Goal: Task Accomplishment & Management: Use online tool/utility

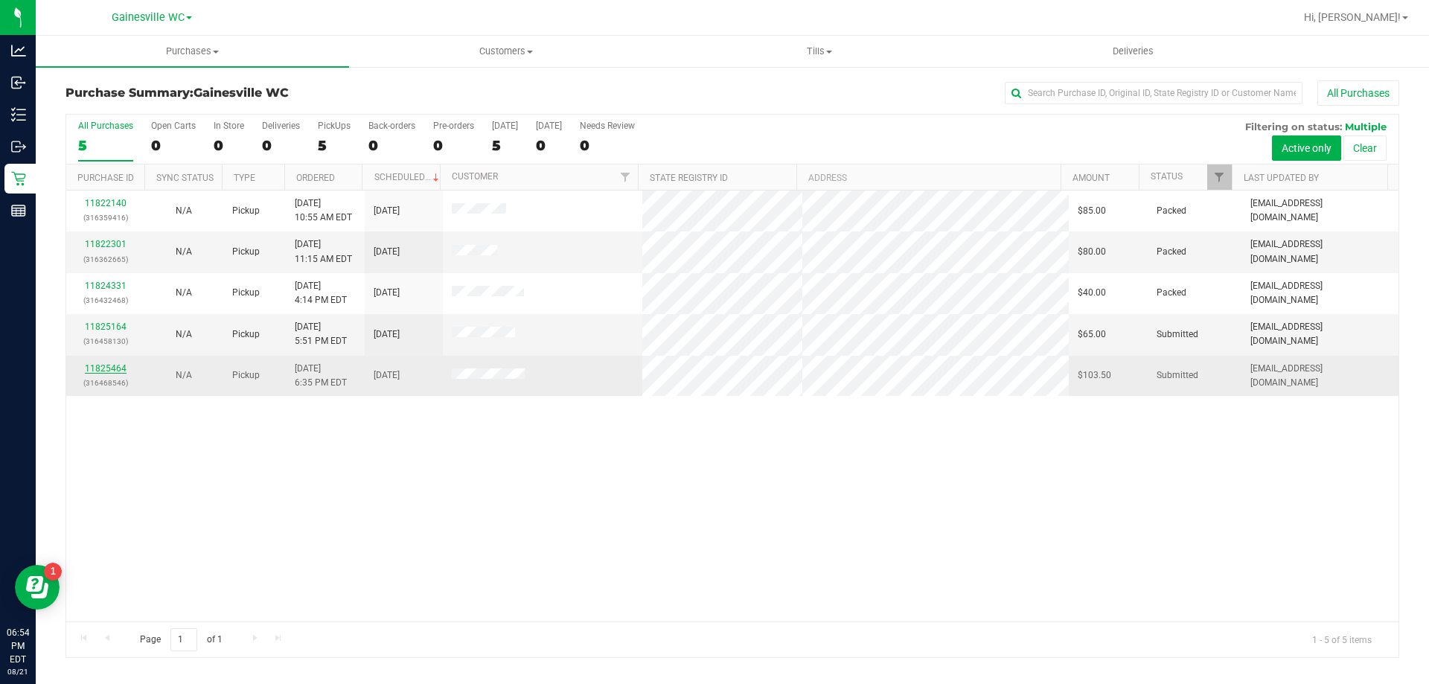
click at [124, 368] on link "11825464" at bounding box center [106, 368] width 42 height 10
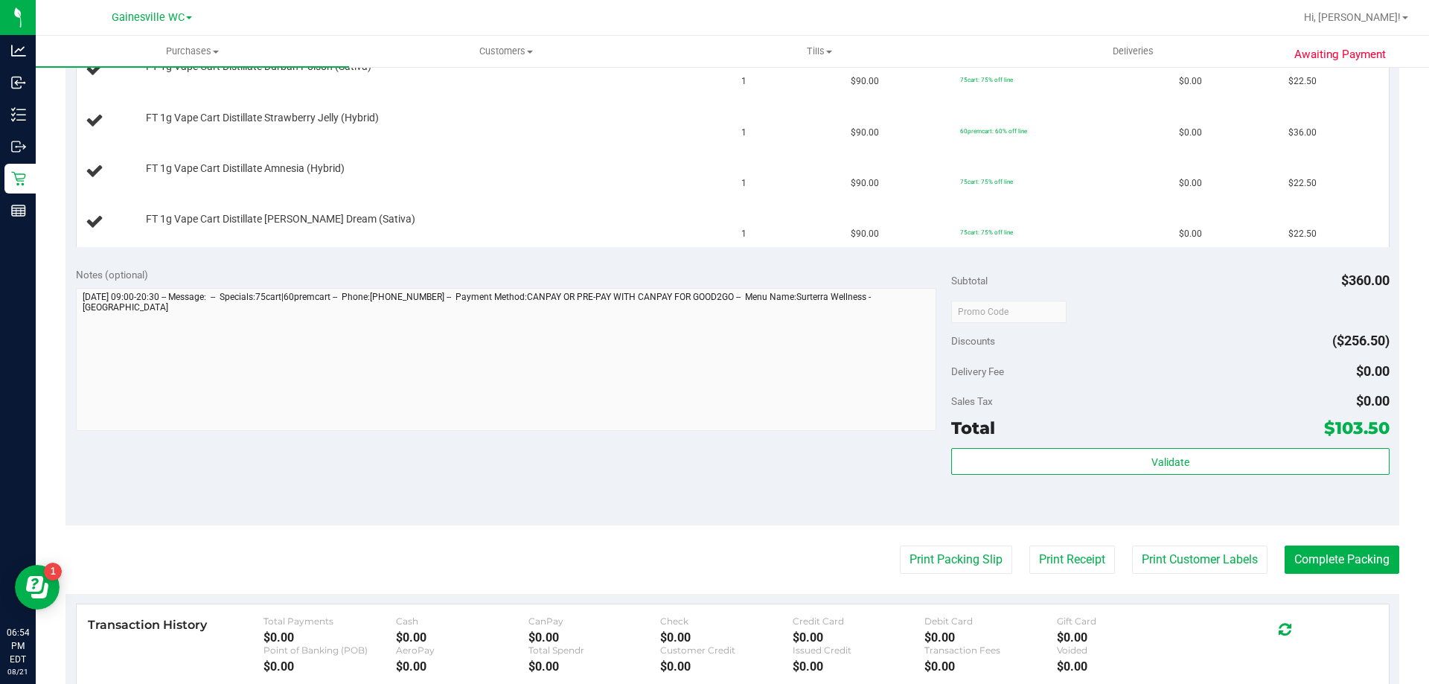
scroll to position [521, 0]
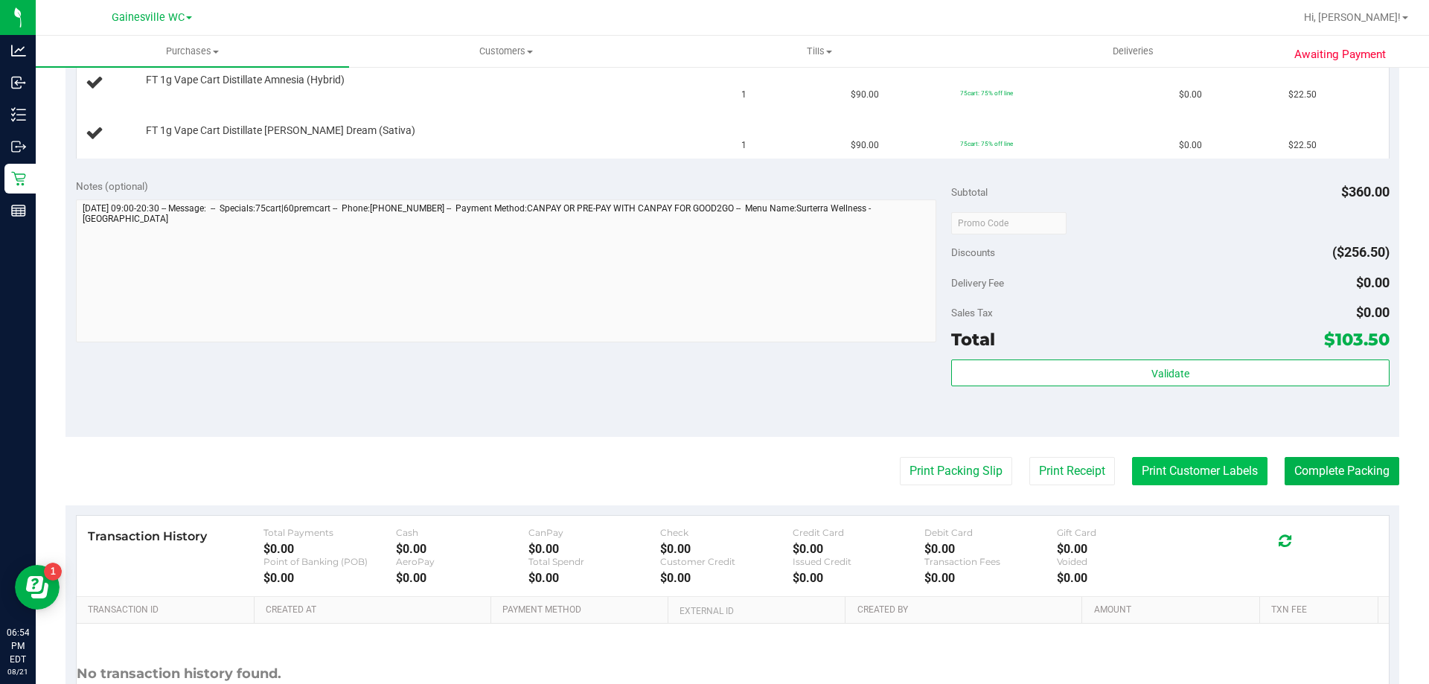
click at [1162, 477] on button "Print Customer Labels" at bounding box center [1199, 471] width 135 height 28
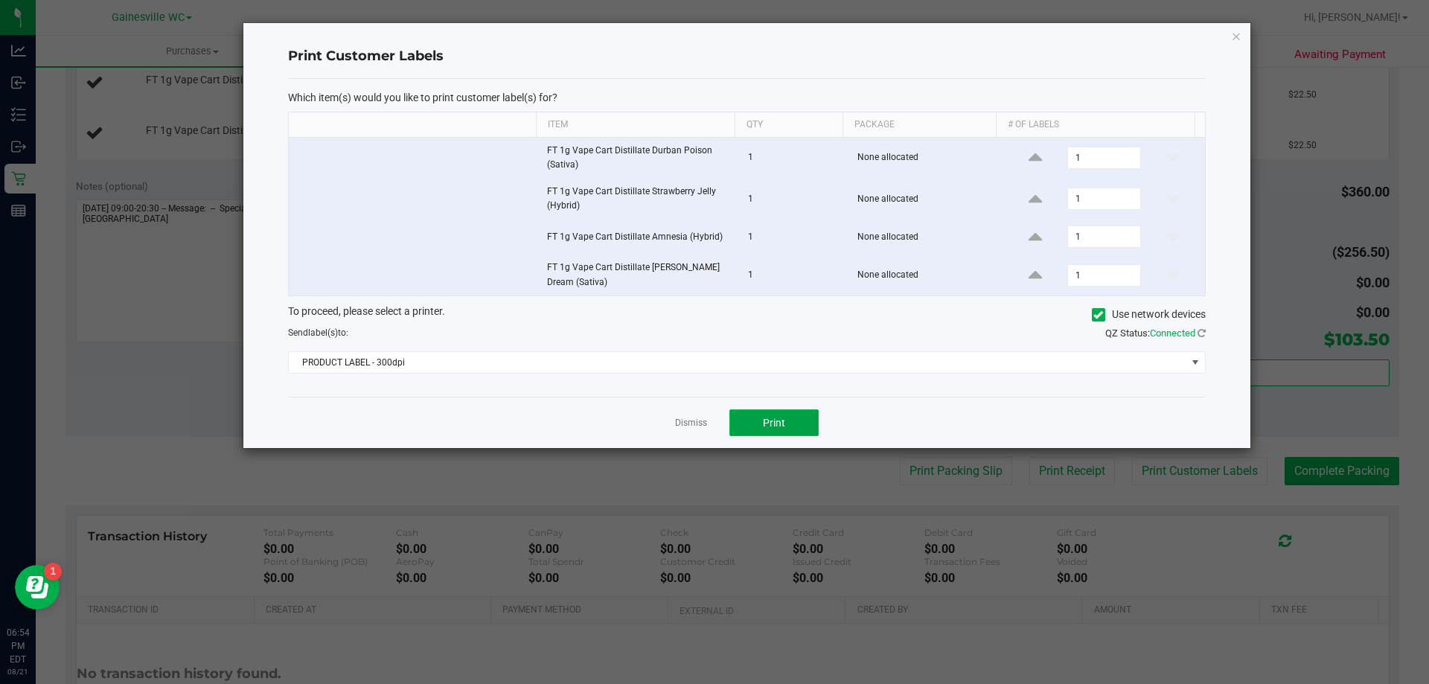
click at [755, 428] on button "Print" at bounding box center [773, 422] width 89 height 27
click at [697, 423] on link "Dismiss" at bounding box center [691, 423] width 32 height 13
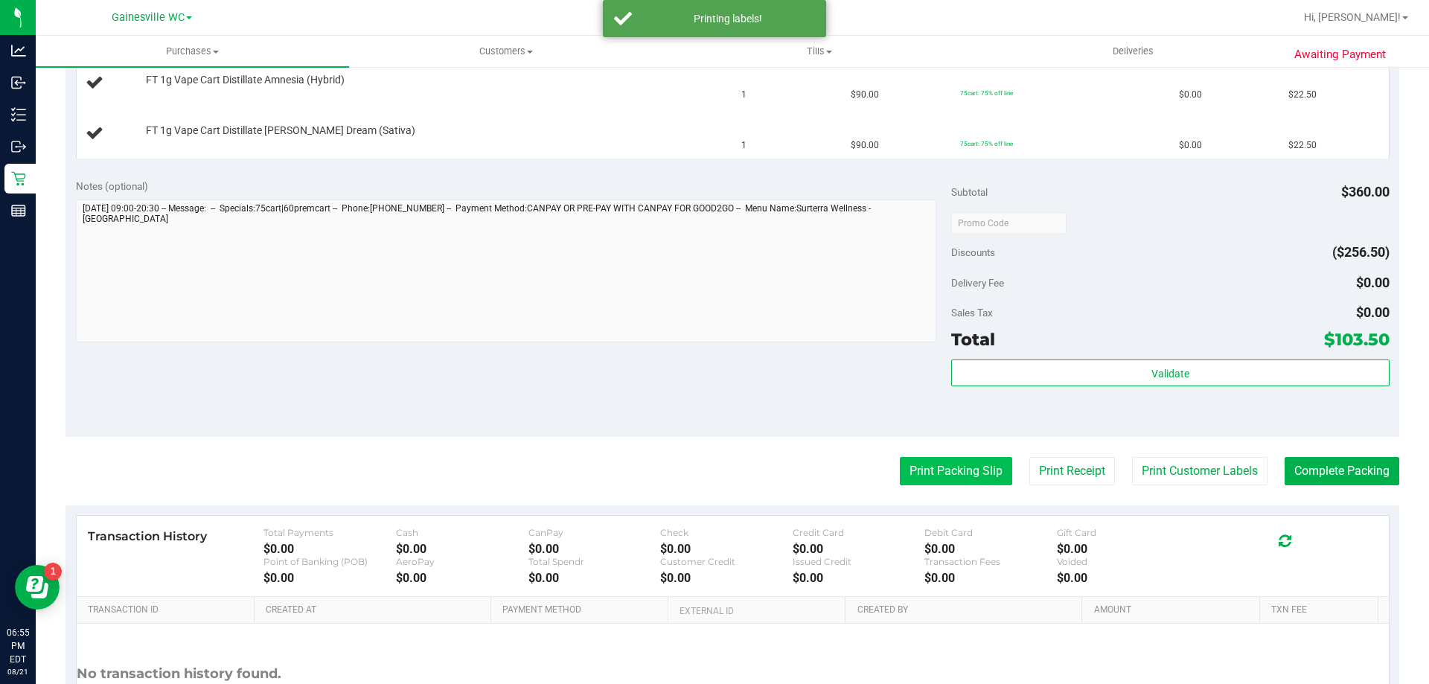
click at [938, 466] on button "Print Packing Slip" at bounding box center [956, 471] width 112 height 28
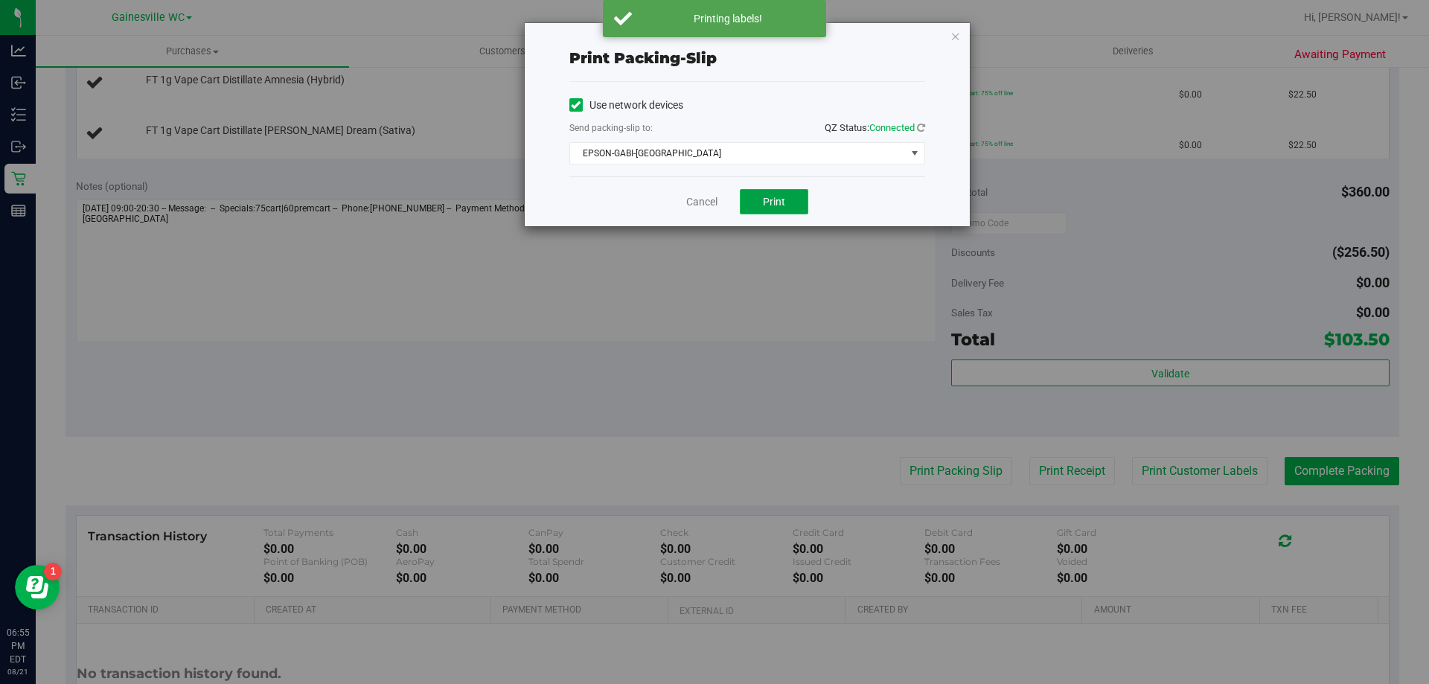
click at [778, 193] on button "Print" at bounding box center [774, 201] width 68 height 25
click at [731, 362] on div "Print packing-slip Use network devices Send packing-slip to: QZ Status: Connect…" at bounding box center [720, 342] width 1440 height 684
click at [691, 208] on link "Cancel" at bounding box center [701, 202] width 31 height 16
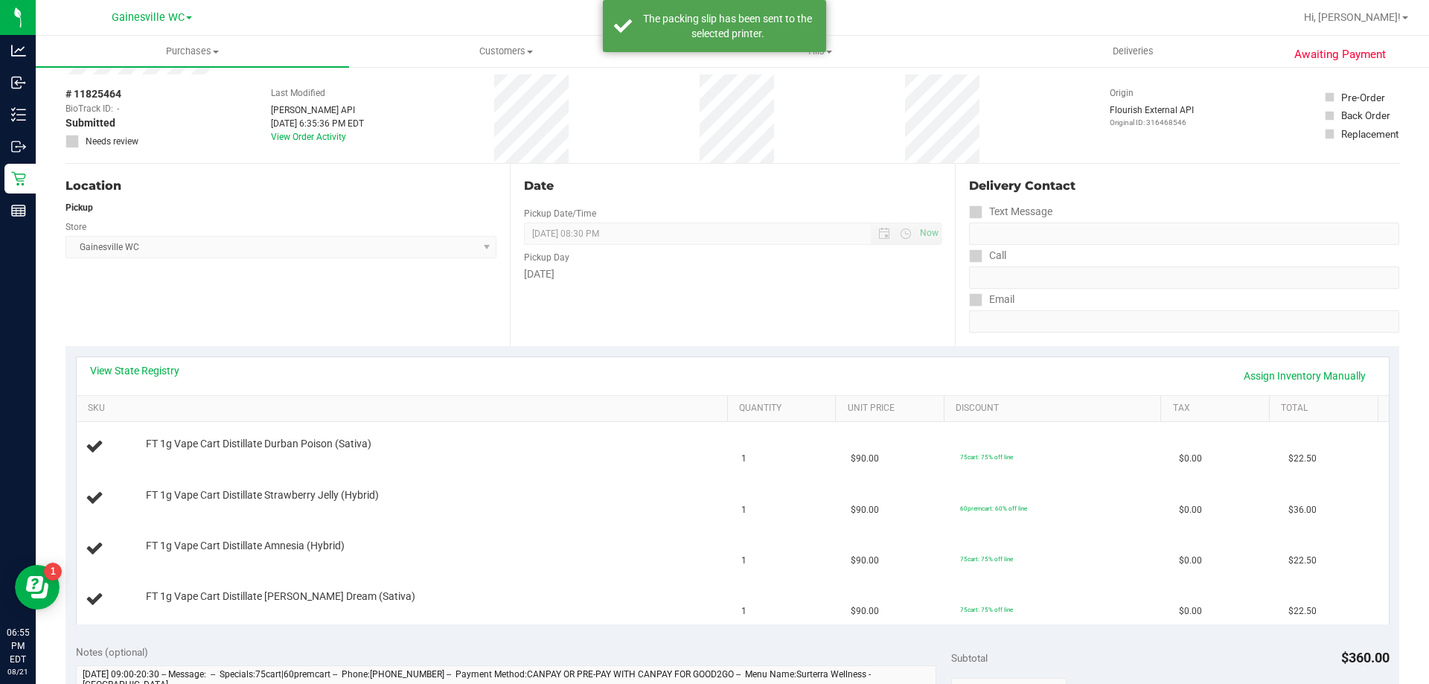
scroll to position [0, 0]
